Goal: Transaction & Acquisition: Purchase product/service

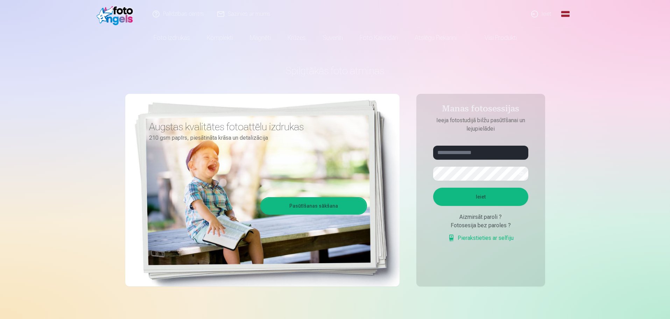
click at [542, 14] on link "Ieiet" at bounding box center [542, 14] width 34 height 28
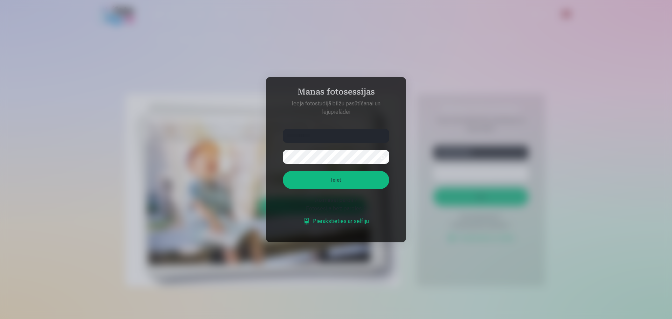
type input "**********"
click at [283, 171] on button "Ieiet" at bounding box center [336, 180] width 106 height 18
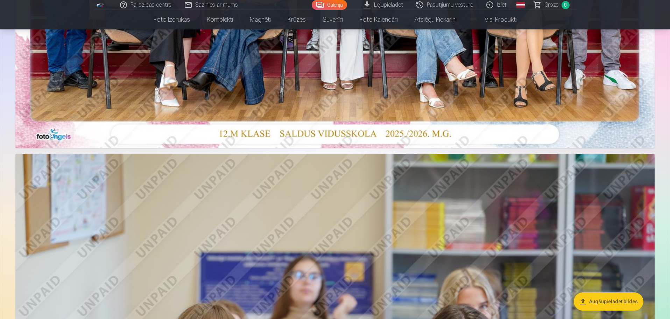
scroll to position [245, 0]
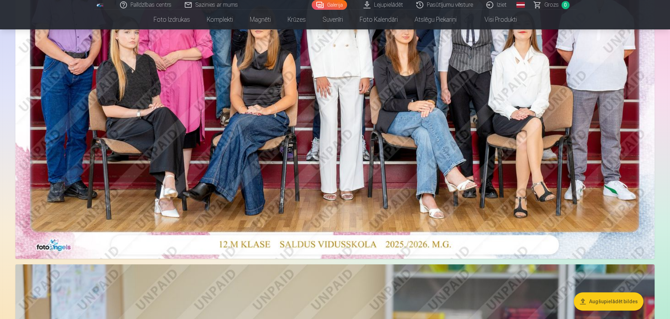
click at [366, 142] on img at bounding box center [335, 45] width 640 height 427
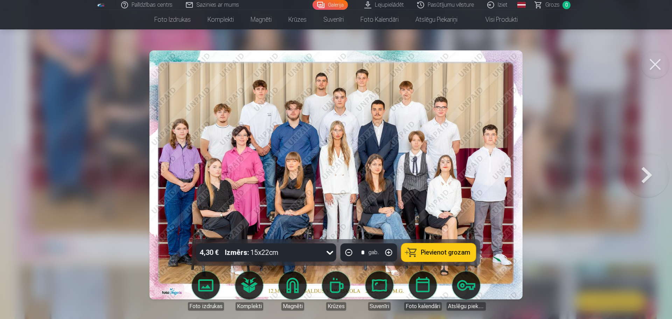
click at [447, 256] on span "Pievienot grozam" at bounding box center [445, 252] width 49 height 6
click at [645, 180] on button at bounding box center [647, 175] width 45 height 114
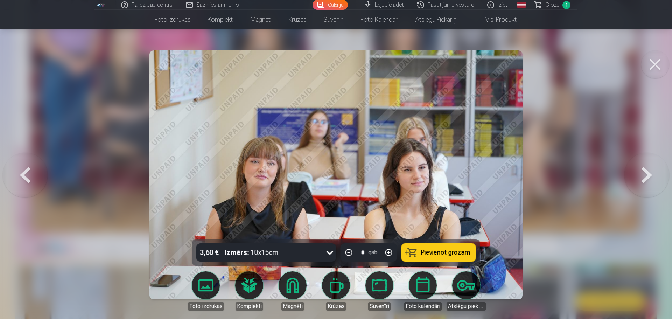
click at [645, 177] on button at bounding box center [647, 175] width 45 height 114
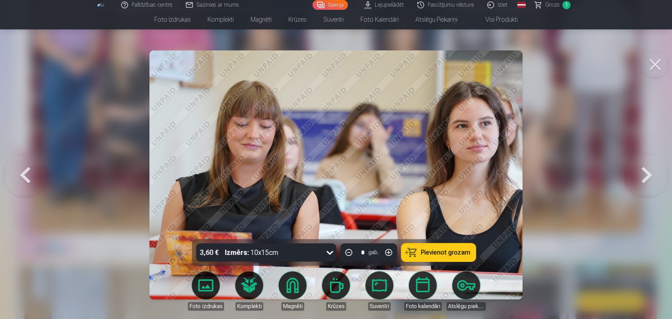
click at [645, 177] on button at bounding box center [647, 175] width 45 height 114
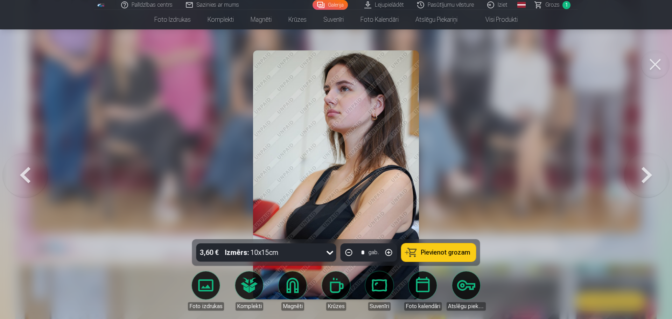
click at [12, 167] on button at bounding box center [25, 175] width 45 height 114
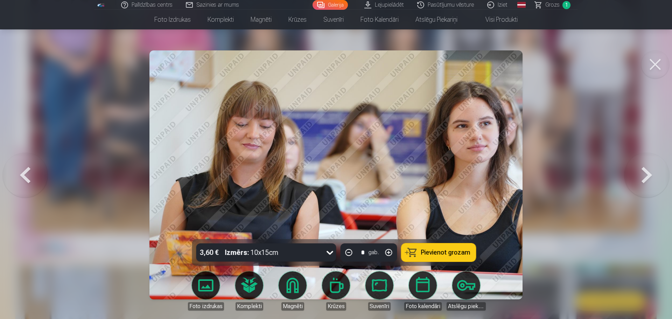
click at [635, 168] on button at bounding box center [647, 175] width 45 height 114
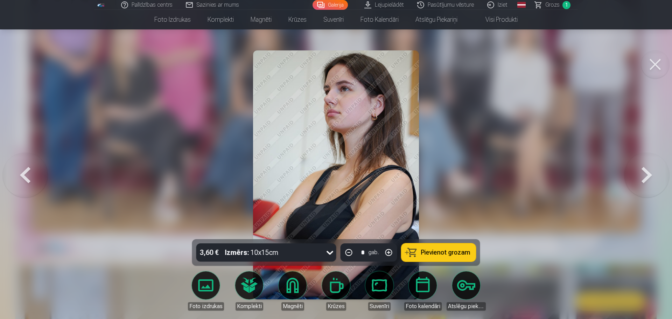
click at [635, 168] on button at bounding box center [647, 175] width 45 height 114
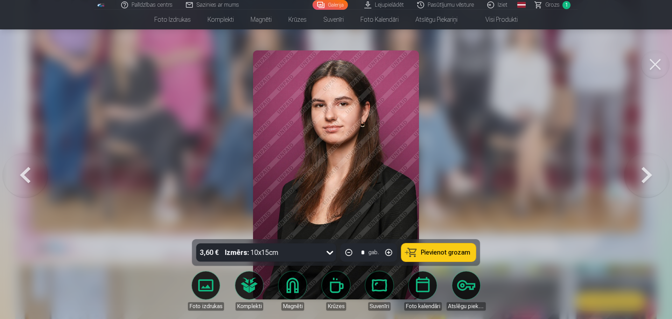
click at [635, 168] on button at bounding box center [647, 175] width 45 height 114
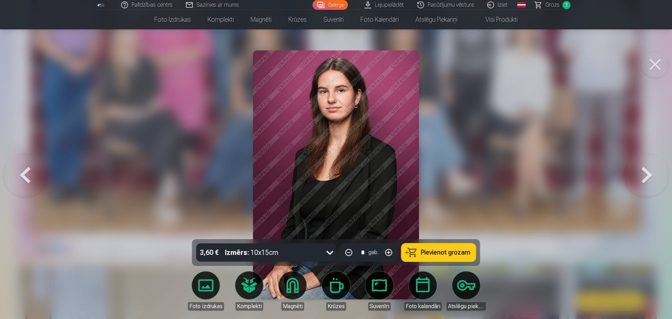
click at [635, 168] on button at bounding box center [647, 175] width 45 height 114
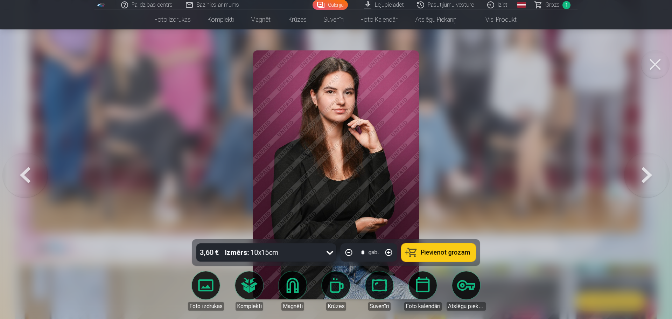
click at [635, 168] on button at bounding box center [647, 175] width 45 height 114
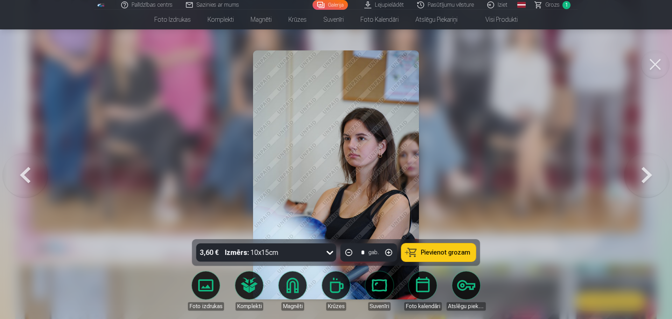
click at [635, 168] on button at bounding box center [647, 175] width 45 height 114
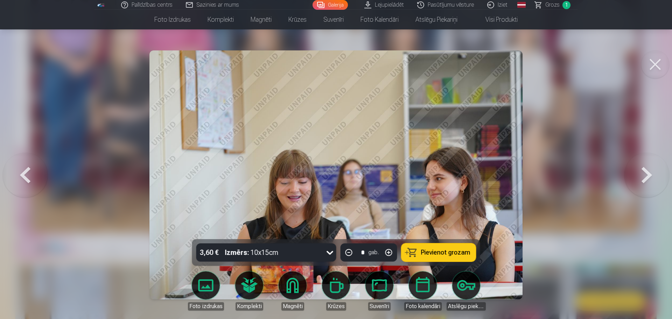
click at [635, 168] on button at bounding box center [647, 175] width 45 height 114
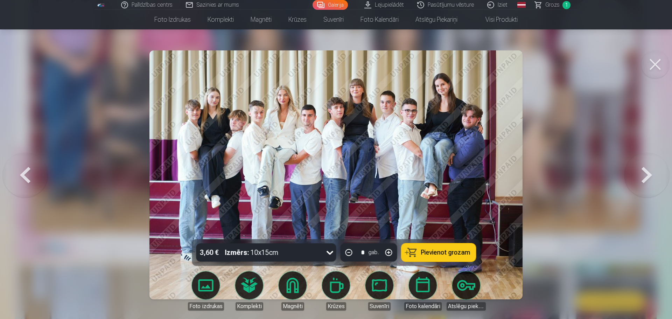
click at [454, 252] on span "Pievienot grozam" at bounding box center [445, 252] width 49 height 6
click at [642, 170] on button at bounding box center [647, 175] width 45 height 114
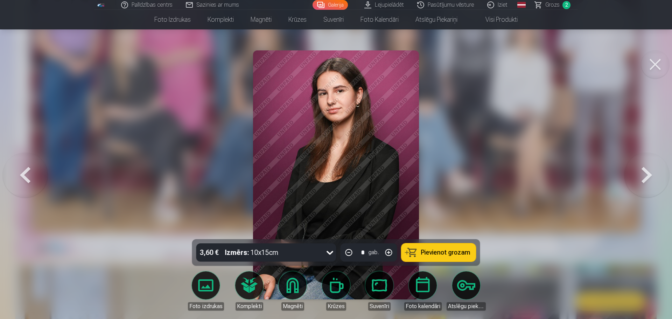
click at [642, 170] on button at bounding box center [647, 175] width 45 height 114
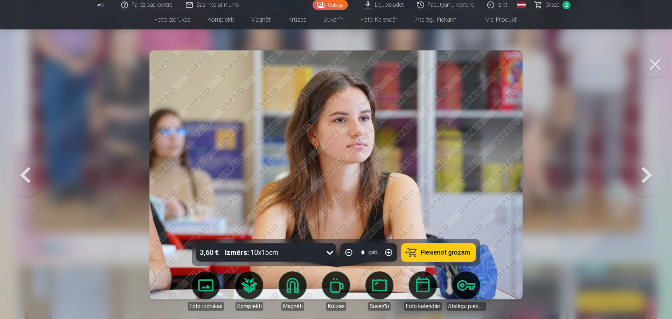
click at [642, 170] on button at bounding box center [647, 175] width 45 height 114
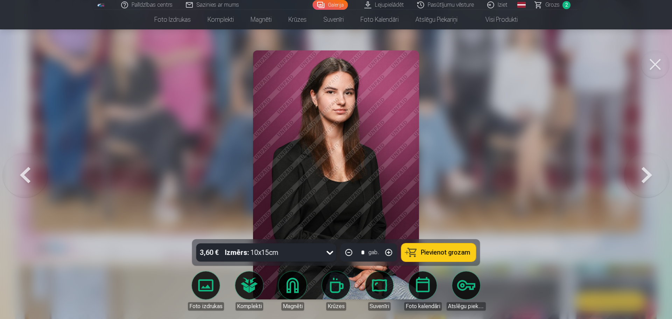
click at [638, 170] on button at bounding box center [647, 175] width 45 height 114
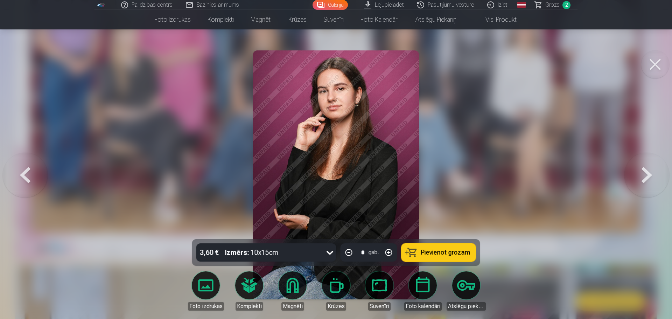
click at [638, 170] on button at bounding box center [647, 175] width 45 height 114
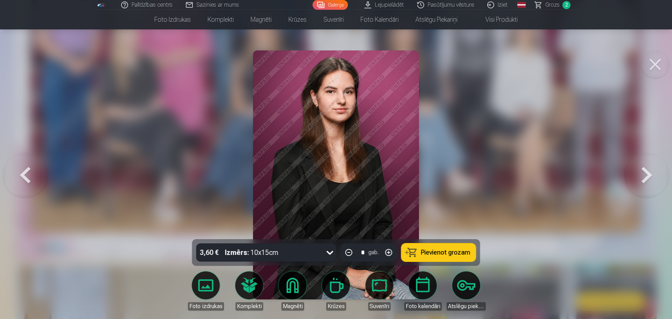
click at [638, 170] on button at bounding box center [647, 175] width 45 height 114
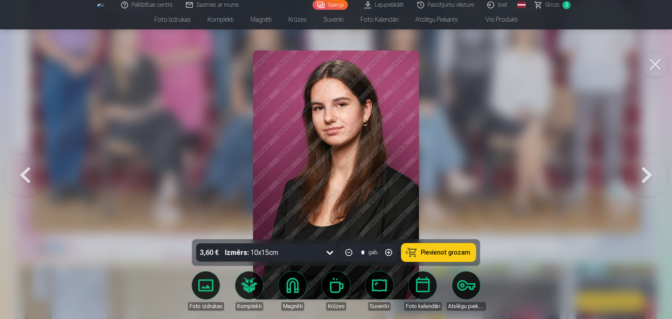
click at [638, 170] on button at bounding box center [647, 175] width 45 height 114
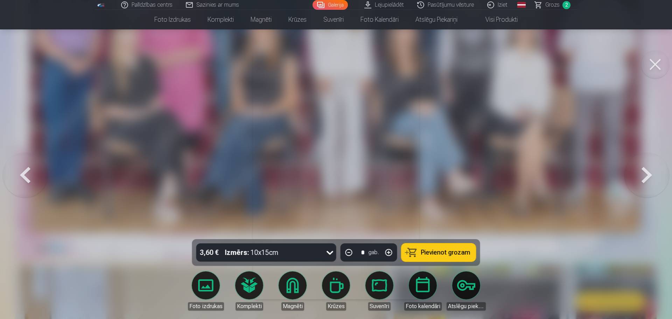
click at [638, 170] on button at bounding box center [647, 175] width 45 height 114
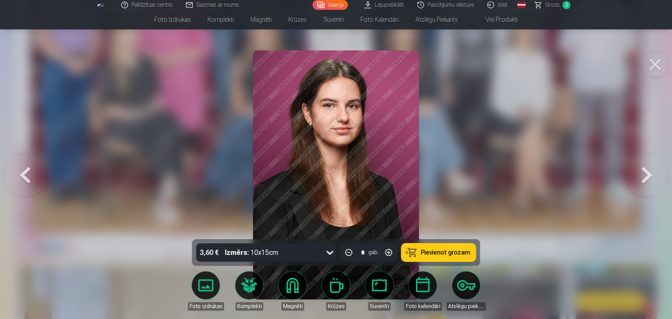
click at [21, 177] on button at bounding box center [25, 175] width 45 height 114
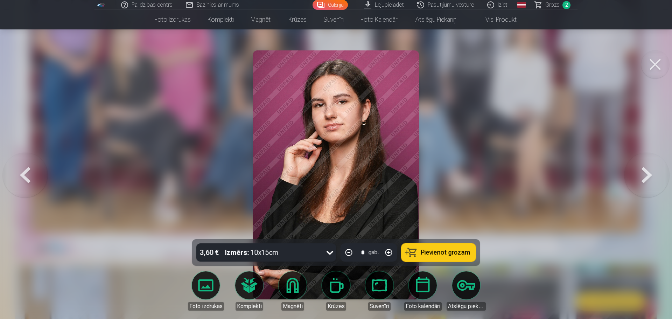
click at [21, 177] on button at bounding box center [25, 175] width 45 height 114
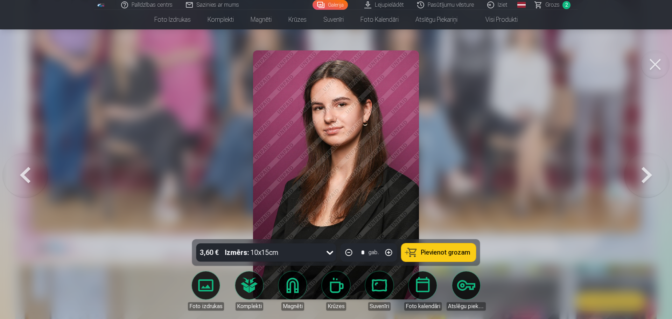
click at [21, 177] on button at bounding box center [25, 175] width 45 height 114
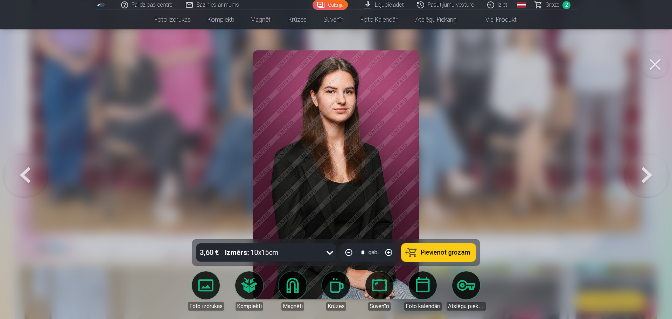
click at [21, 177] on button at bounding box center [25, 175] width 45 height 114
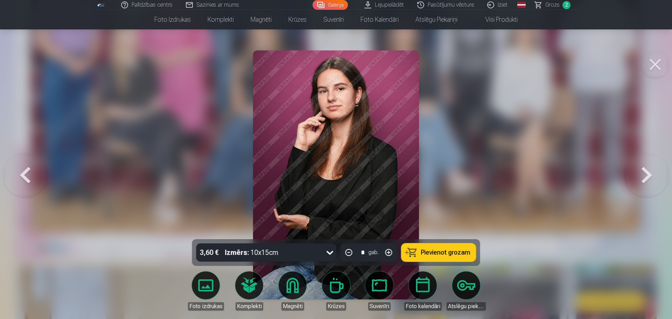
click at [641, 179] on button at bounding box center [647, 175] width 45 height 114
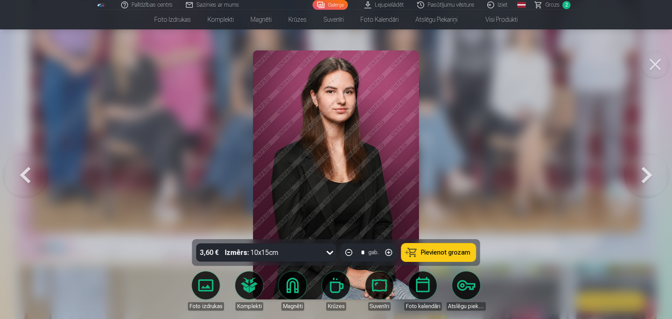
click at [449, 251] on span "Pievienot grozam" at bounding box center [445, 252] width 49 height 6
click at [639, 170] on button at bounding box center [647, 175] width 45 height 114
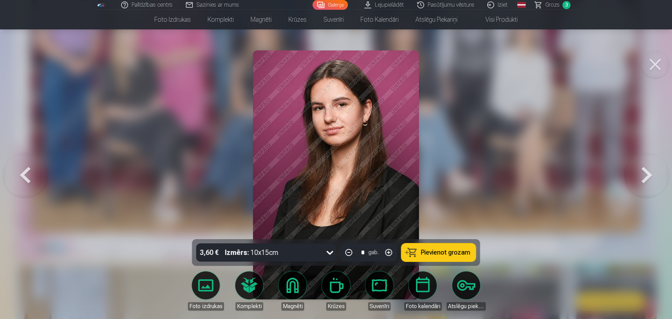
click at [639, 170] on button at bounding box center [647, 175] width 45 height 114
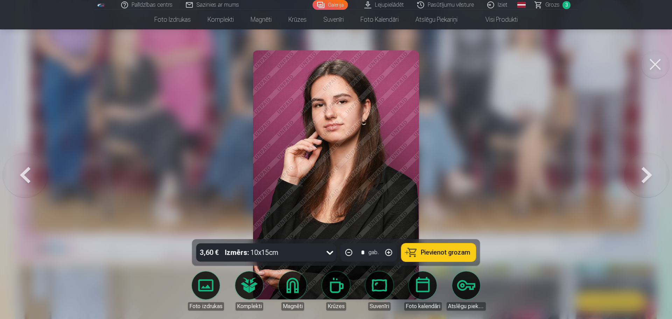
click at [639, 170] on button at bounding box center [647, 175] width 45 height 114
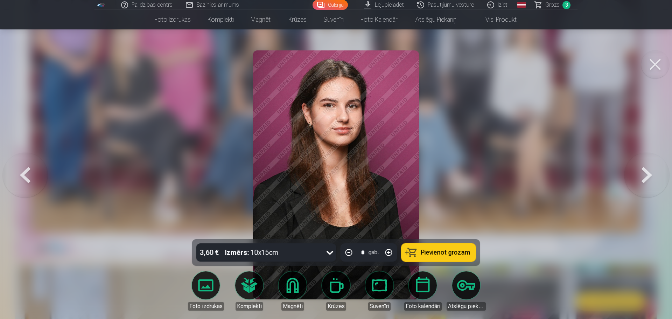
click at [639, 172] on button at bounding box center [647, 175] width 45 height 114
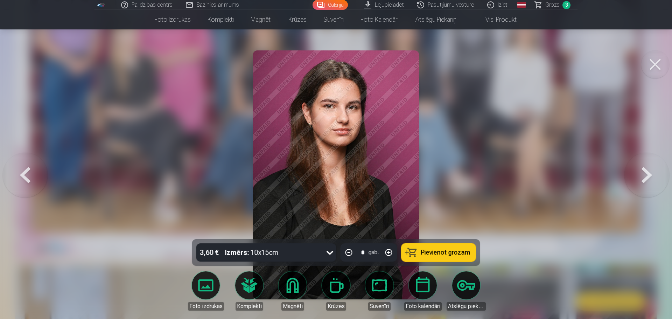
click at [639, 172] on button at bounding box center [647, 175] width 45 height 114
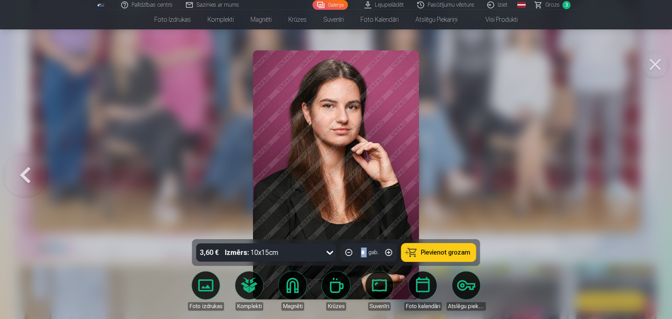
click at [639, 172] on div at bounding box center [336, 159] width 672 height 319
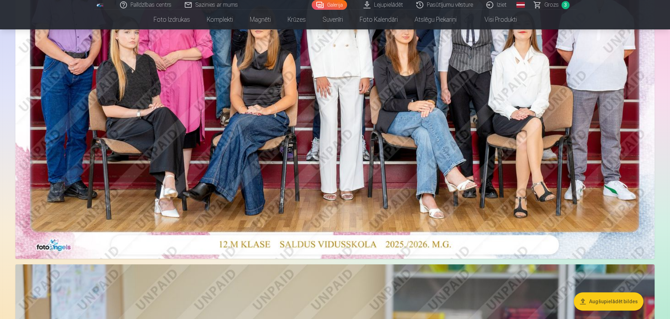
click at [639, 172] on img at bounding box center [335, 45] width 640 height 427
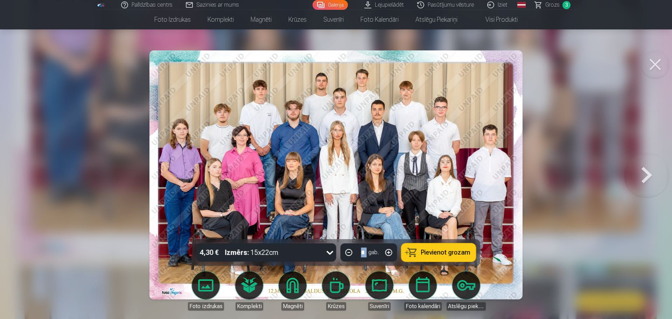
click at [657, 69] on button at bounding box center [655, 64] width 28 height 28
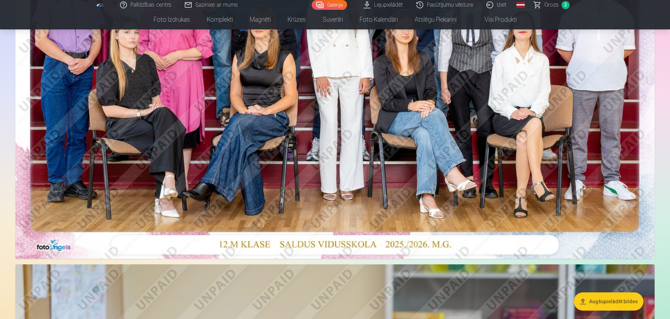
click at [549, 5] on span "Grozs" at bounding box center [552, 5] width 14 height 8
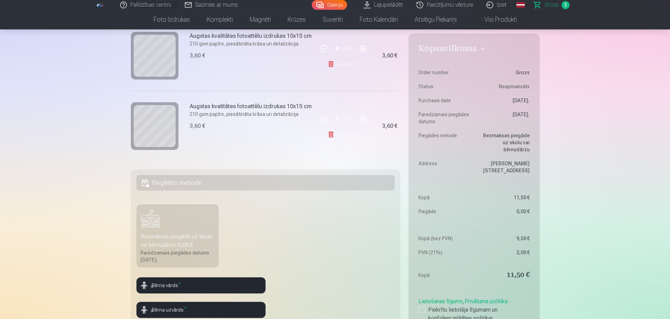
scroll to position [105, 0]
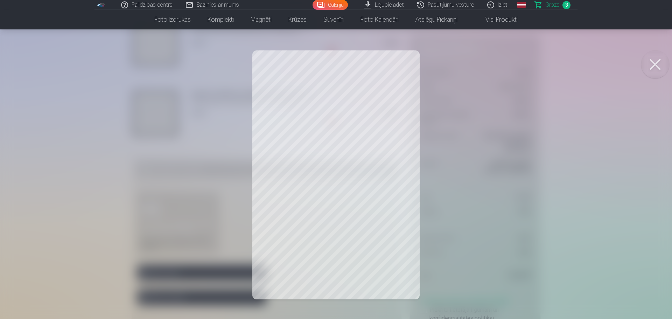
click at [657, 64] on button at bounding box center [655, 64] width 28 height 28
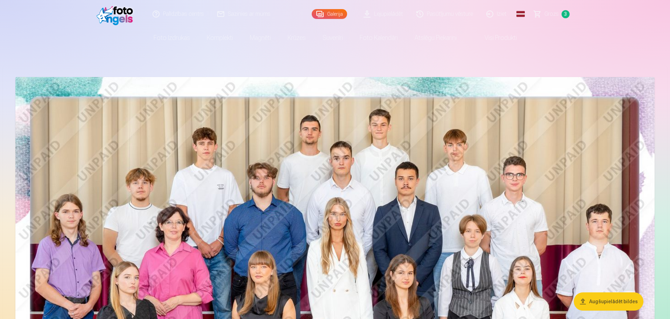
click at [551, 15] on span "Grozs" at bounding box center [552, 14] width 14 height 8
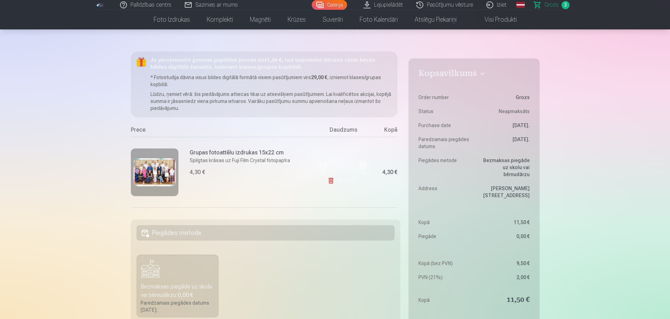
click at [331, 6] on link "Galerija" at bounding box center [329, 5] width 35 height 10
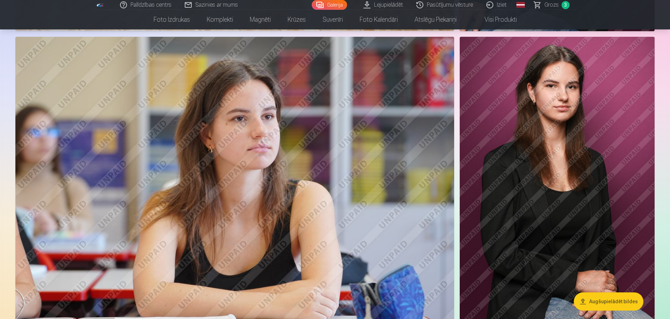
scroll to position [2171, 0]
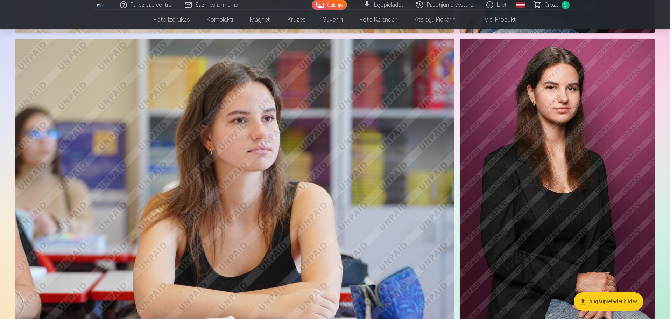
click at [257, 182] on img at bounding box center [234, 185] width 439 height 293
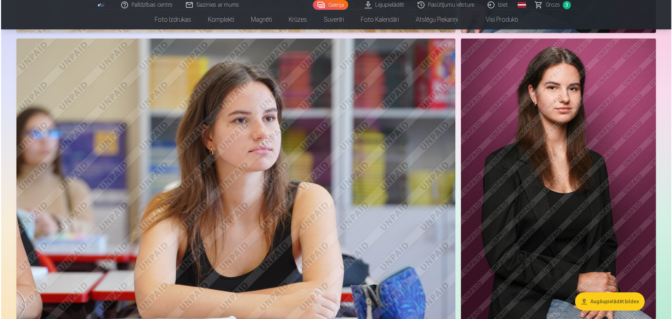
scroll to position [2176, 0]
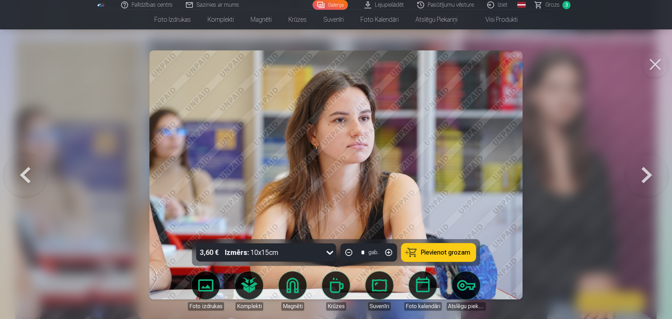
click at [657, 61] on button at bounding box center [655, 64] width 28 height 28
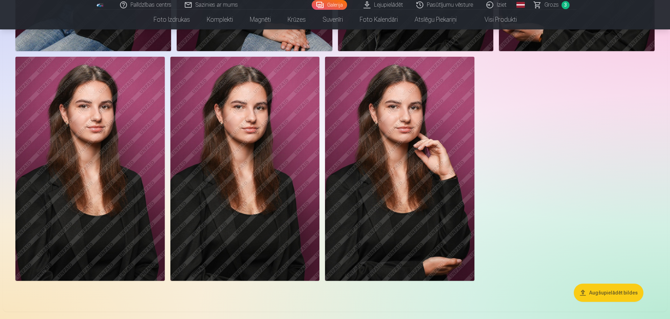
scroll to position [2696, 0]
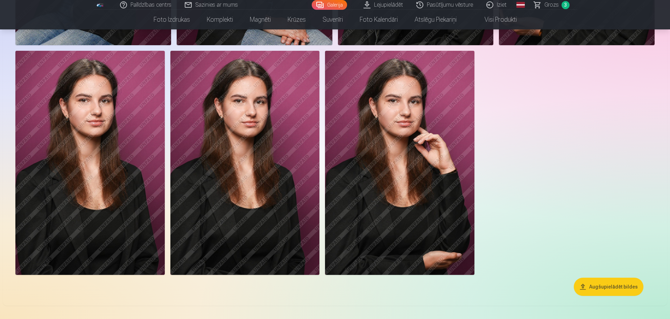
click at [227, 159] on img at bounding box center [244, 163] width 149 height 224
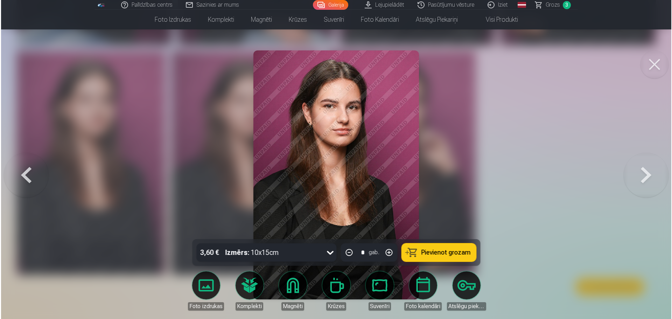
scroll to position [2702, 0]
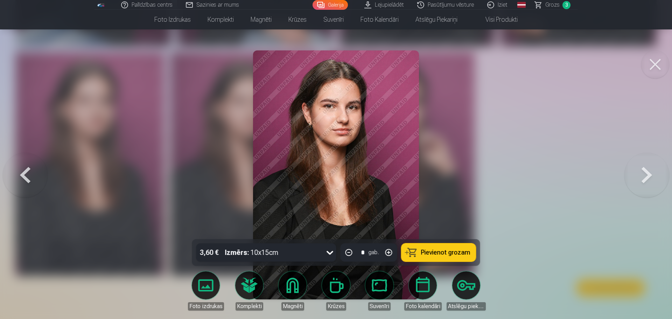
click at [435, 250] on span "Pievienot grozam" at bounding box center [445, 252] width 49 height 6
click at [659, 63] on button at bounding box center [655, 64] width 28 height 28
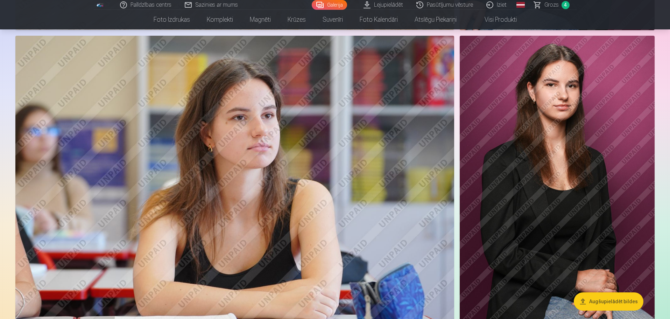
scroll to position [2171, 0]
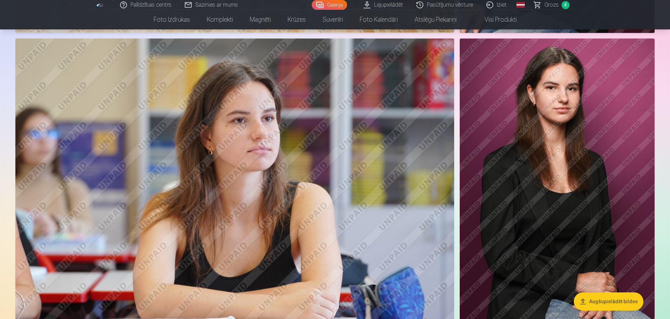
click at [389, 176] on img at bounding box center [234, 185] width 439 height 293
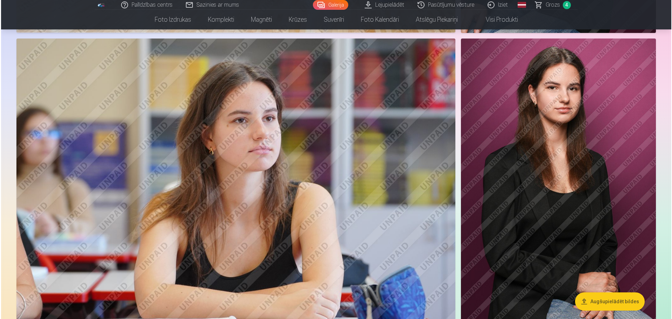
scroll to position [2176, 0]
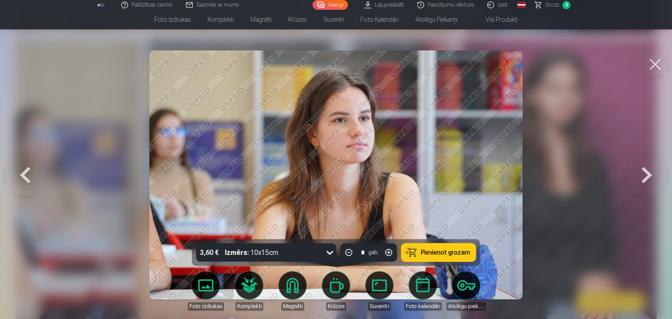
click at [432, 251] on span "Pievienot grozam" at bounding box center [445, 252] width 49 height 6
click at [655, 63] on button at bounding box center [655, 64] width 28 height 28
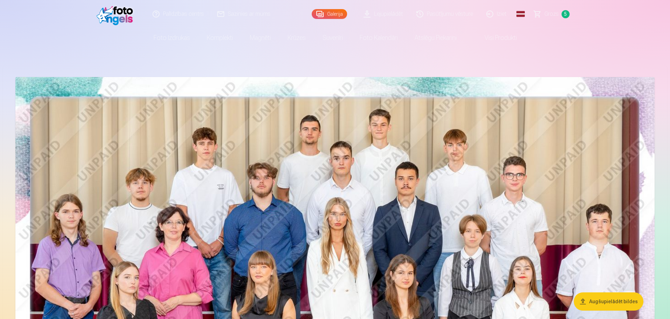
click at [549, 14] on span "Grozs" at bounding box center [552, 14] width 14 height 8
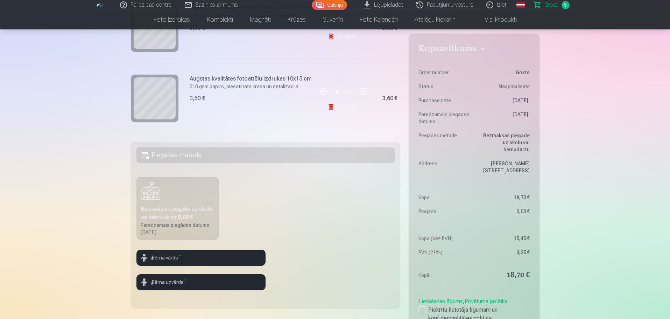
scroll to position [140, 0]
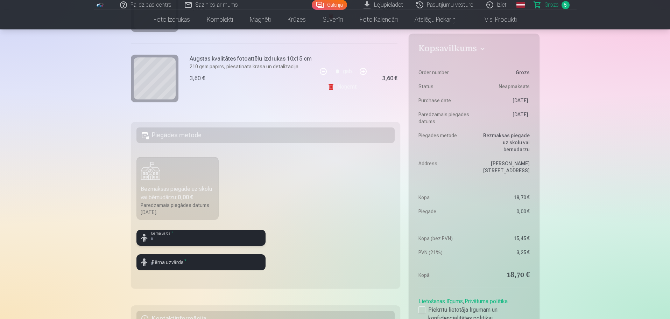
click at [170, 237] on input "text" at bounding box center [201, 238] width 129 height 16
type input "****"
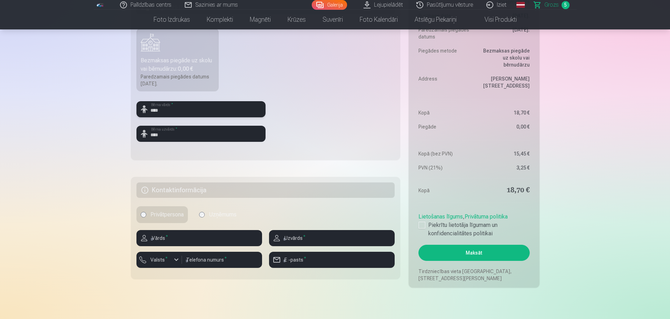
scroll to position [280, 0]
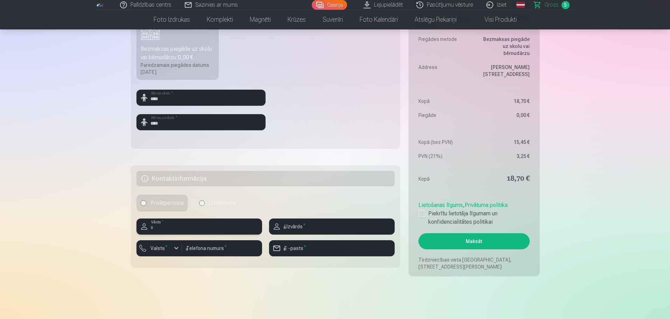
click at [171, 226] on input "text" at bounding box center [200, 226] width 126 height 16
type input "****"
type input "**********"
click at [169, 225] on input "****" at bounding box center [200, 226] width 126 height 16
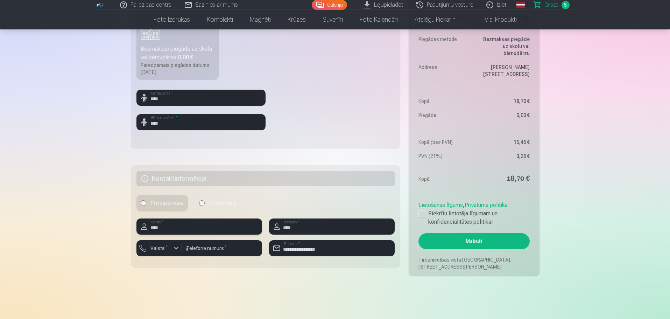
click at [168, 227] on input "****" at bounding box center [200, 226] width 126 height 16
type input "*"
click at [175, 248] on div "button" at bounding box center [176, 248] width 8 height 8
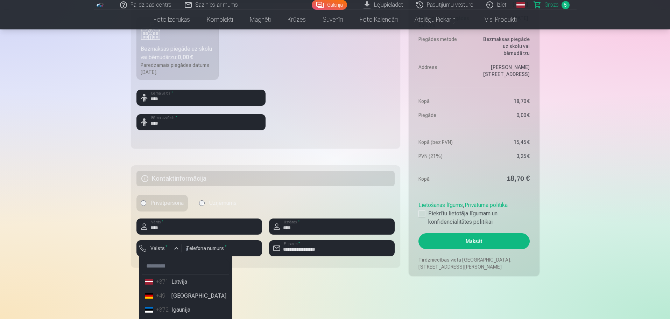
click at [176, 282] on li "+371 Latvija" at bounding box center [185, 282] width 87 height 14
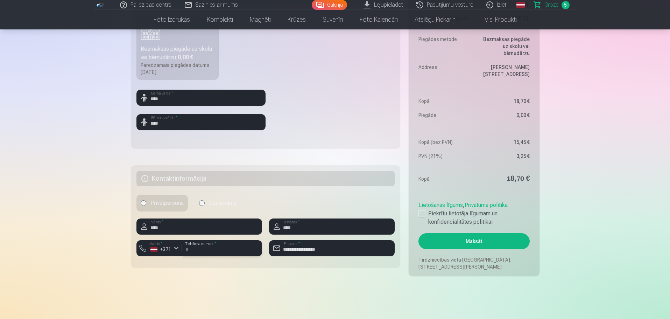
click at [187, 249] on input "number" at bounding box center [222, 248] width 80 height 16
drag, startPoint x: 166, startPoint y: 227, endPoint x: 151, endPoint y: 228, distance: 15.1
click at [151, 228] on input "****" at bounding box center [200, 226] width 126 height 16
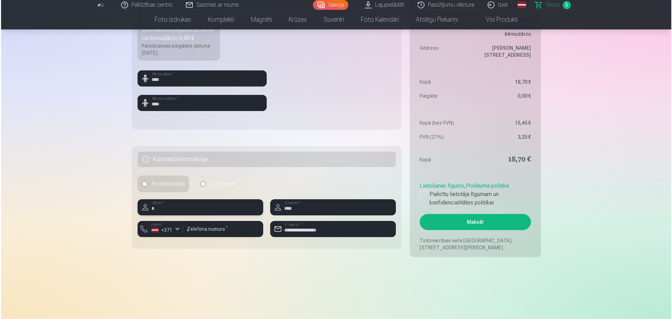
scroll to position [315, 0]
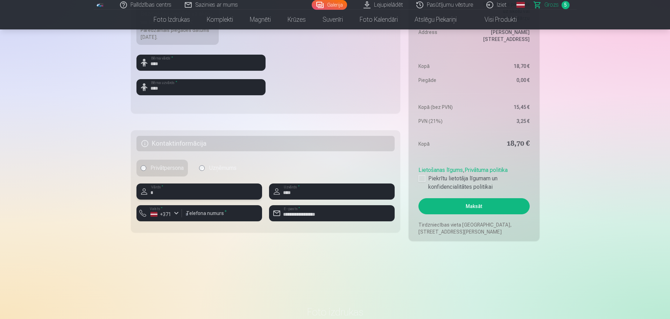
click at [170, 190] on input "*" at bounding box center [200, 191] width 126 height 16
type input "****"
click at [202, 212] on input "number" at bounding box center [222, 213] width 80 height 16
type input "********"
click at [423, 177] on div at bounding box center [422, 178] width 7 height 7
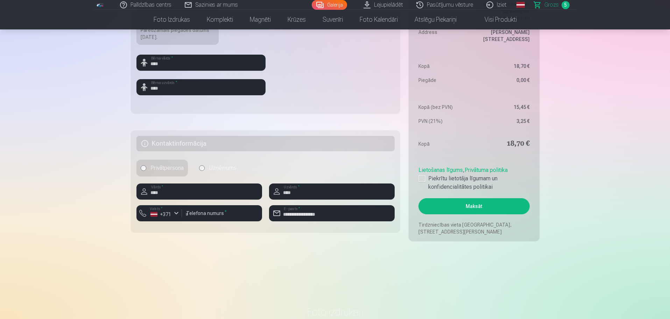
click at [464, 206] on button "Maksāt" at bounding box center [474, 206] width 111 height 16
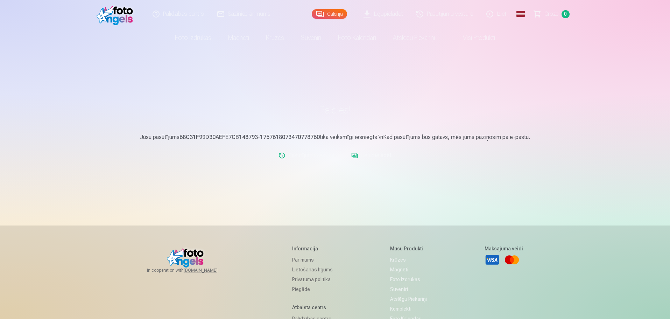
click at [309, 156] on link "Pasūtījumu vēsture" at bounding box center [307, 155] width 62 height 14
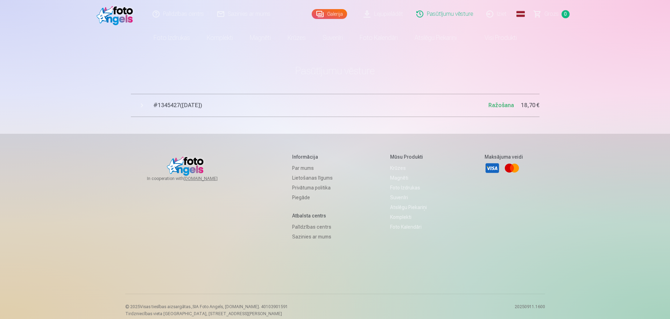
click at [204, 108] on span "# 1345427 ( [DATE] )" at bounding box center [320, 105] width 335 height 8
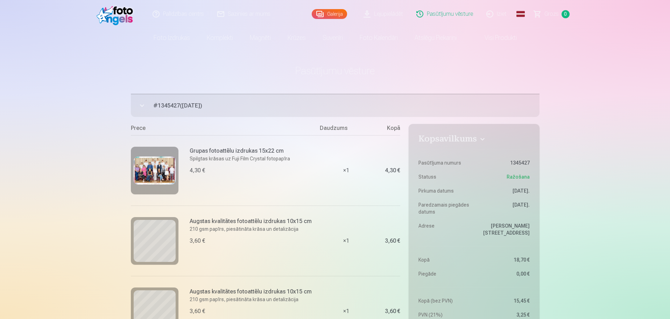
click at [504, 16] on link "Iziet" at bounding box center [497, 14] width 34 height 28
